Goal: Task Accomplishment & Management: Manage account settings

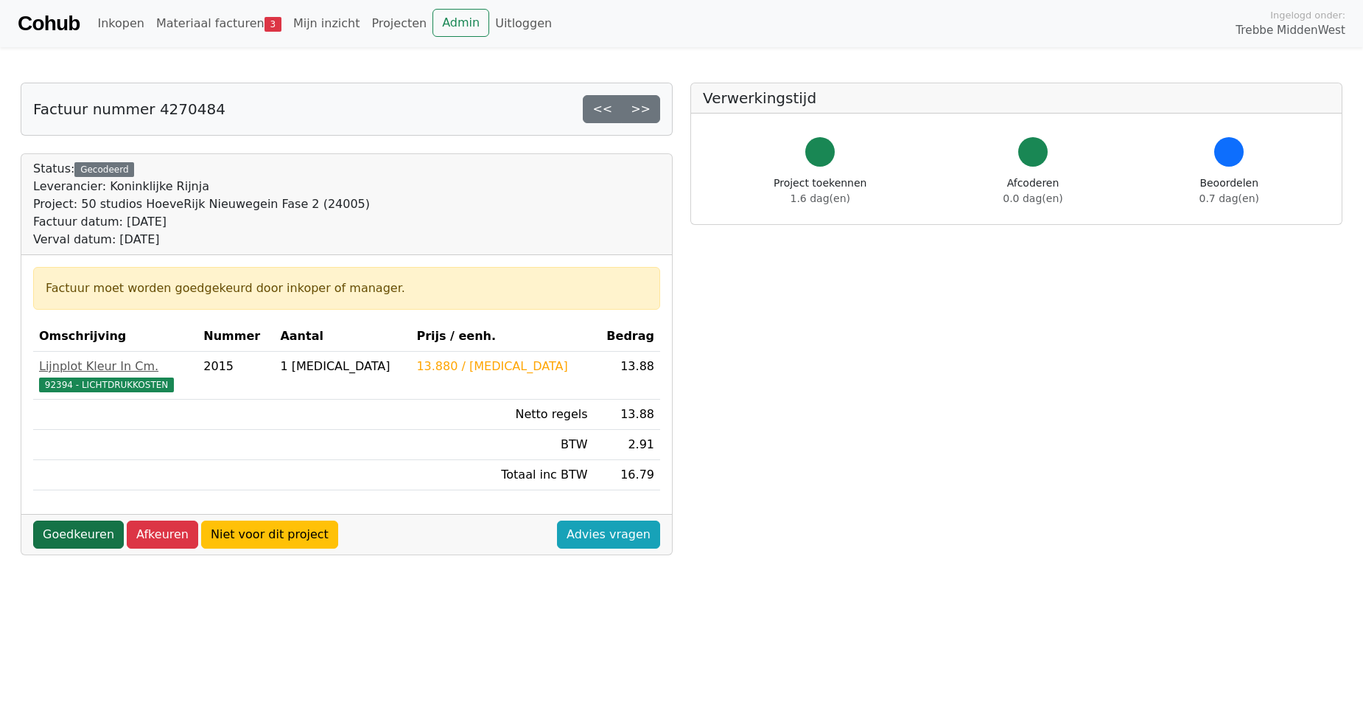
click at [76, 530] on link "Goedkeuren" at bounding box center [78, 534] width 91 height 28
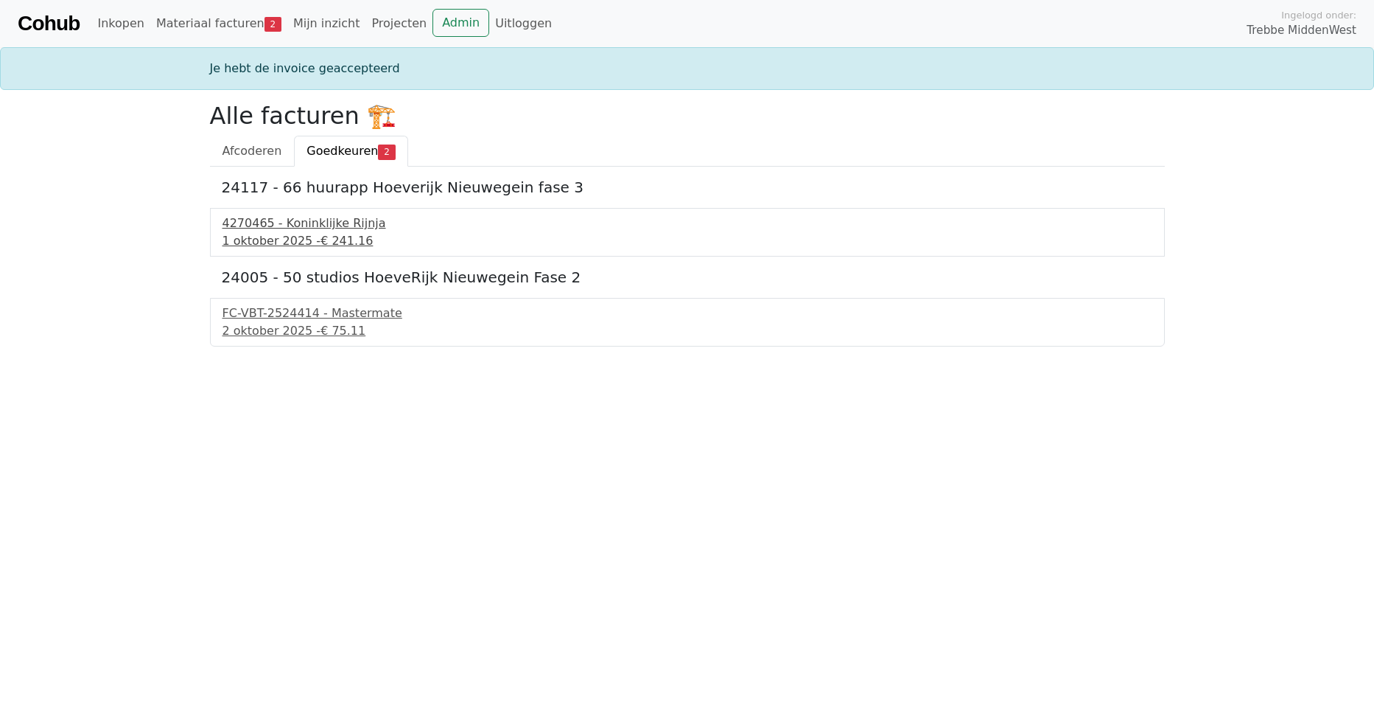
click at [290, 223] on div "4270465 - Koninklijke Rijnja" at bounding box center [688, 223] width 930 height 18
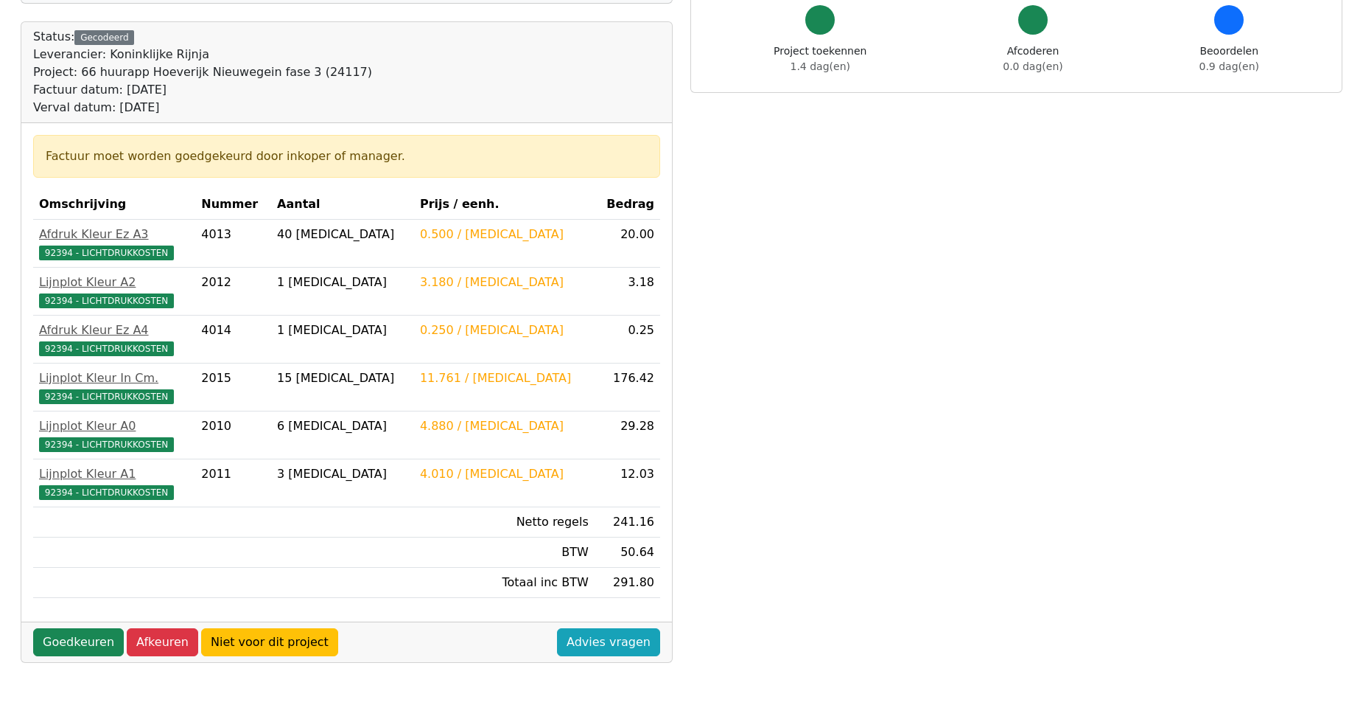
scroll to position [147, 0]
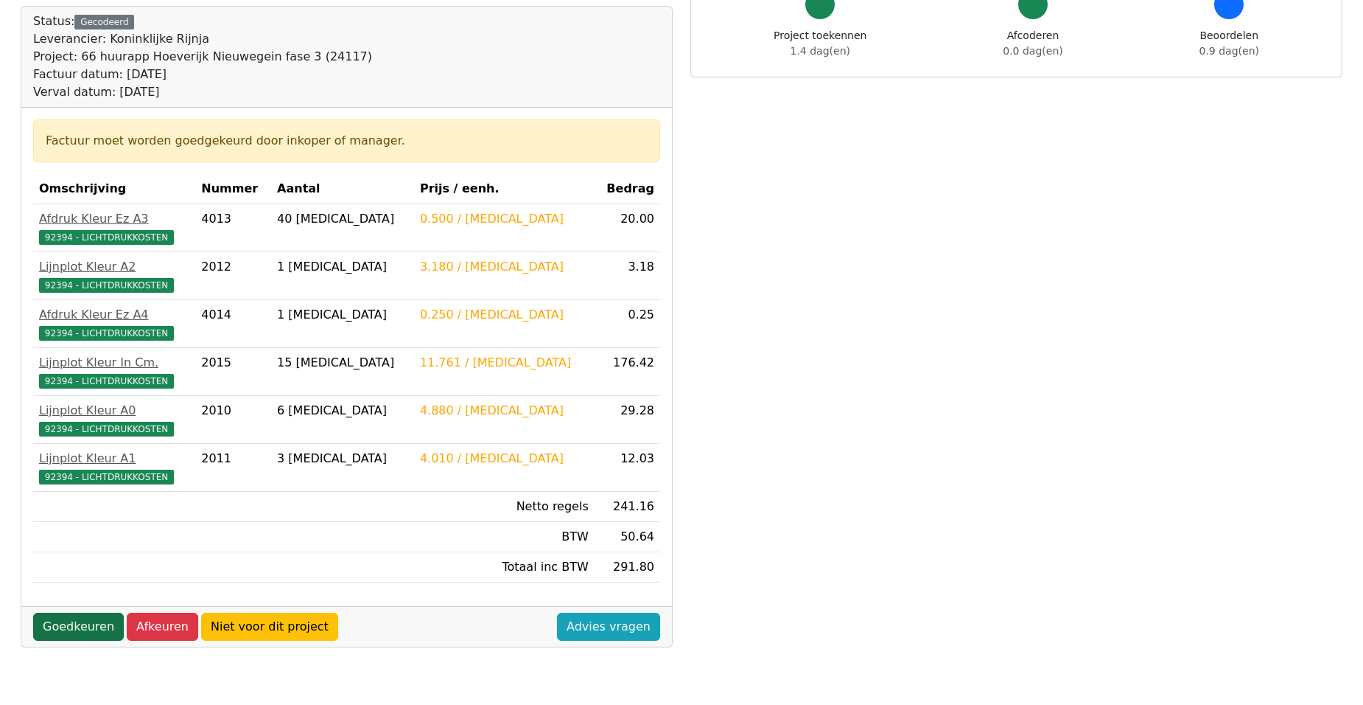
click at [57, 625] on link "Goedkeuren" at bounding box center [78, 626] width 91 height 28
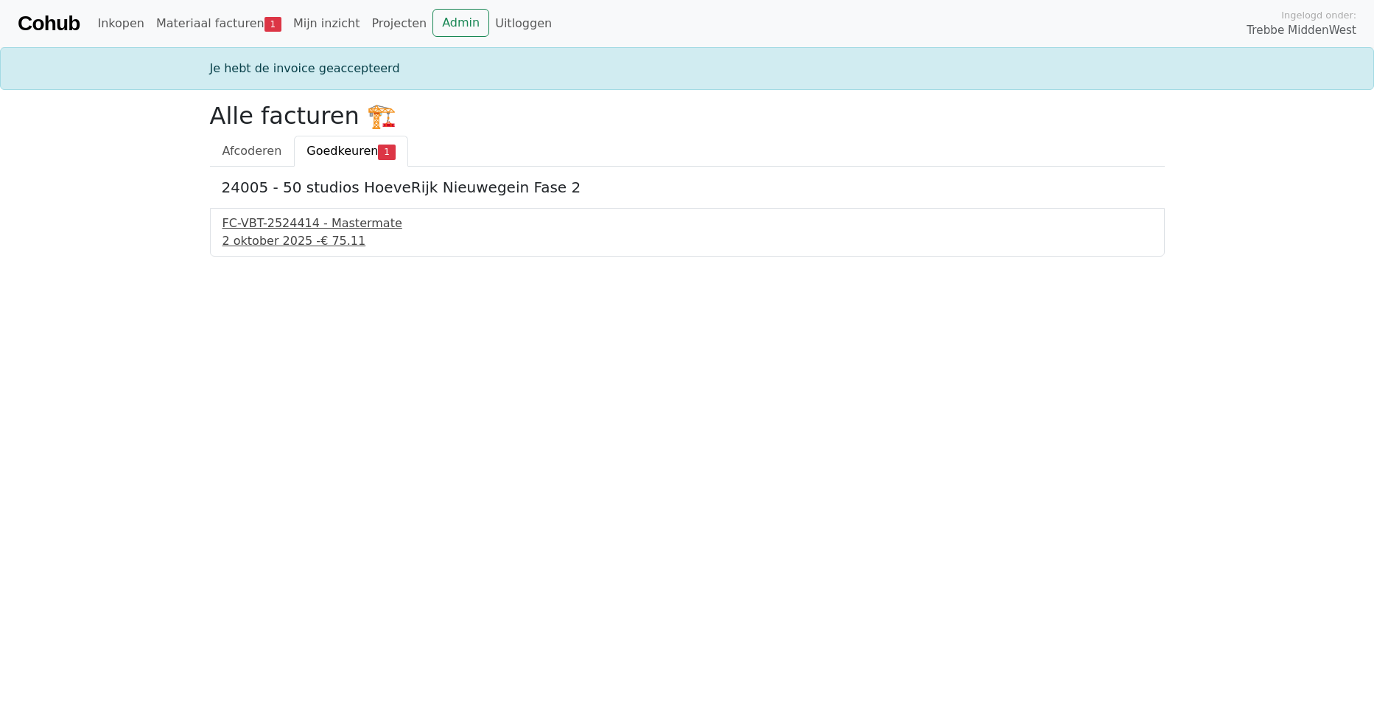
click at [330, 218] on div "FC-VBT-2524414 - Mastermate" at bounding box center [688, 223] width 930 height 18
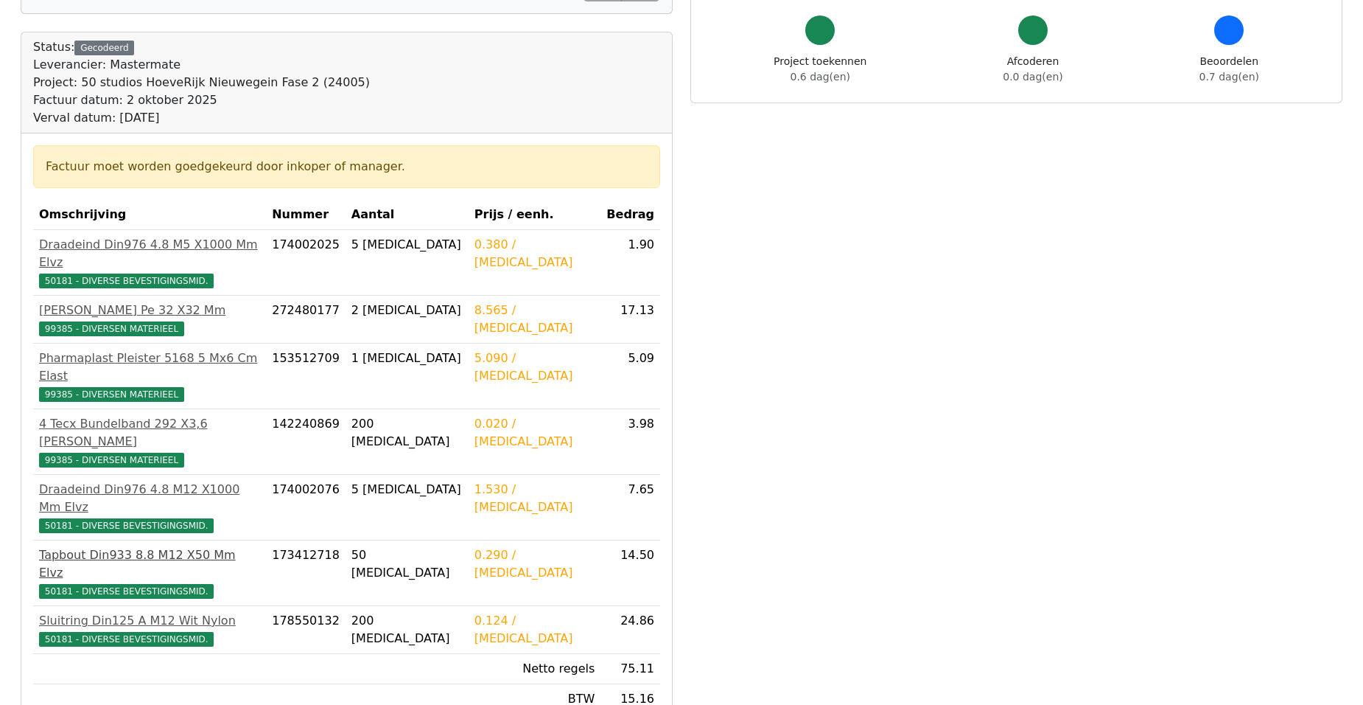
scroll to position [147, 0]
